Goal: Information Seeking & Learning: Find contact information

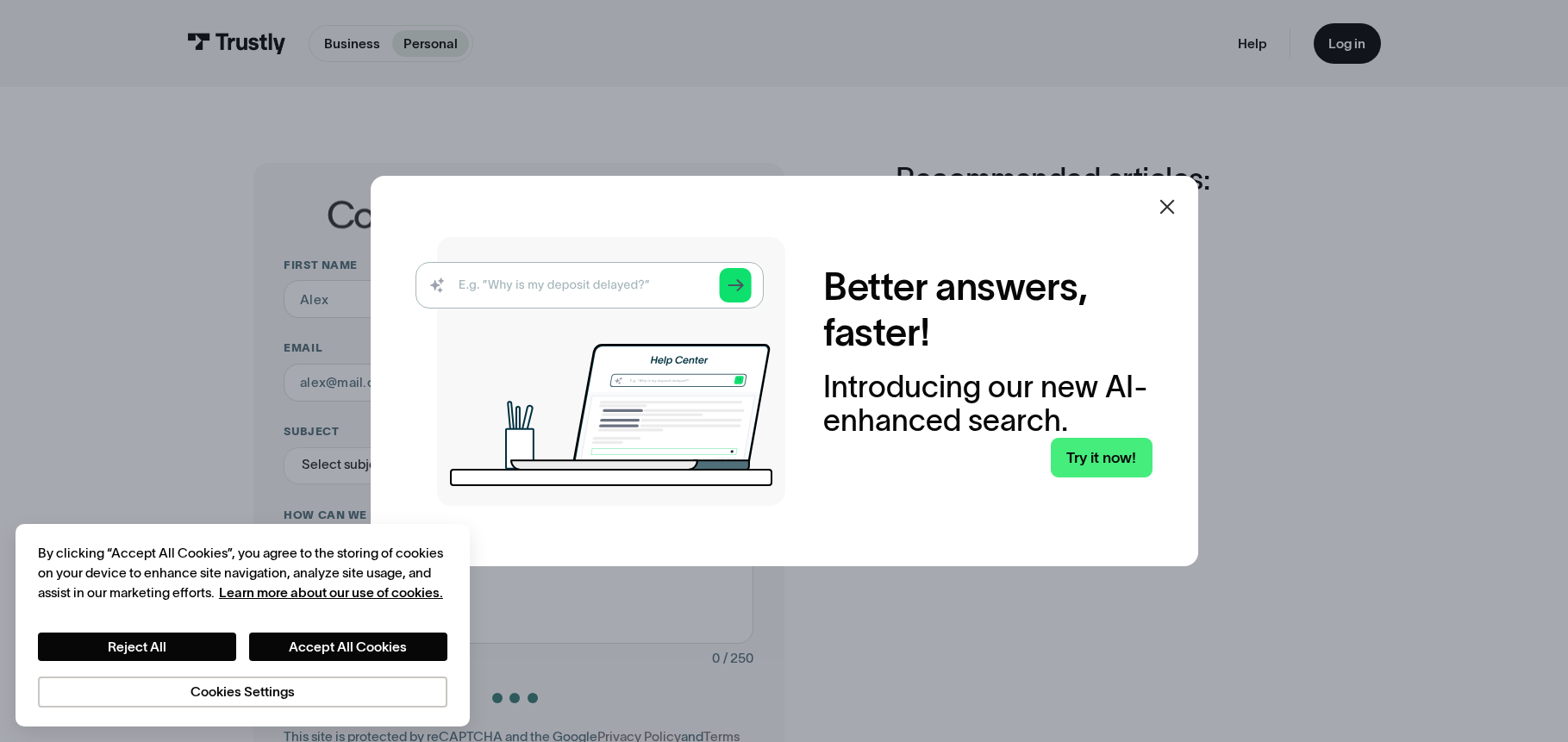
click at [1165, 209] on icon at bounding box center [1166, 207] width 15 height 15
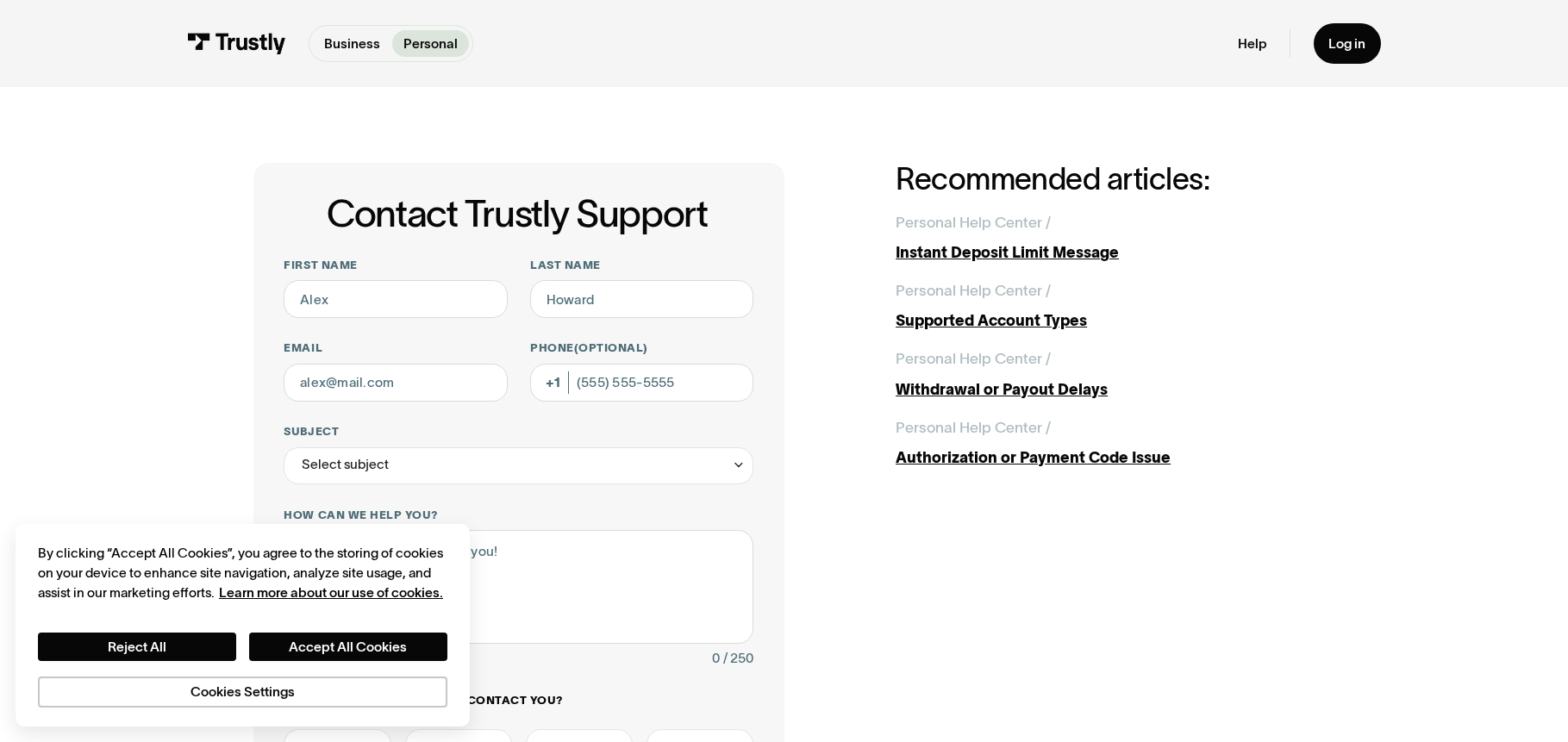
click at [721, 104] on div "Contact Trustly Support First name Last name Email Phone (Optional) Subject Sel…" at bounding box center [784, 594] width 1492 height 1015
click at [210, 40] on img at bounding box center [236, 43] width 98 height 21
